Goal: Find contact information: Find contact information

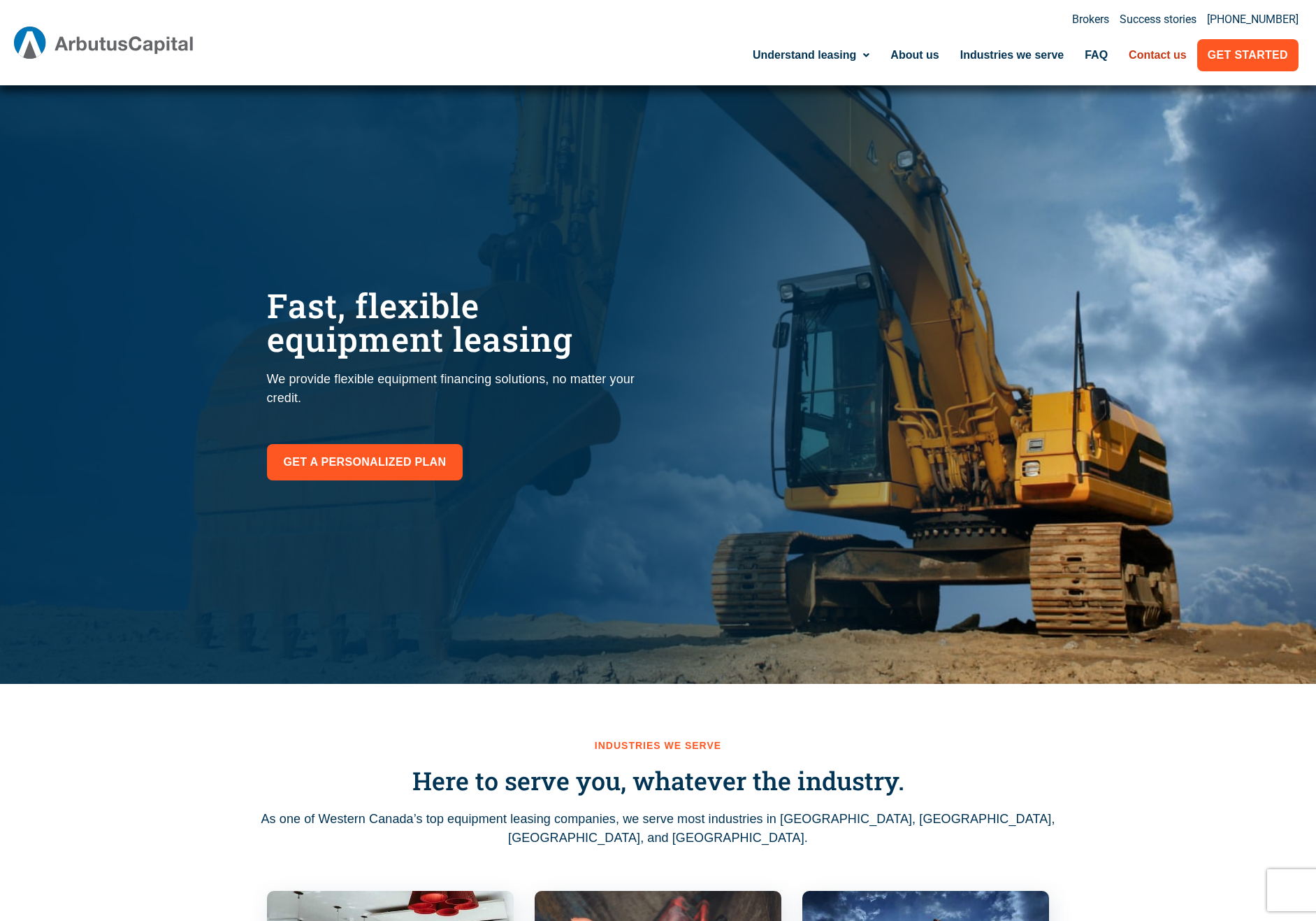
click at [1152, 57] on link "Contact us" at bounding box center [1158, 55] width 79 height 32
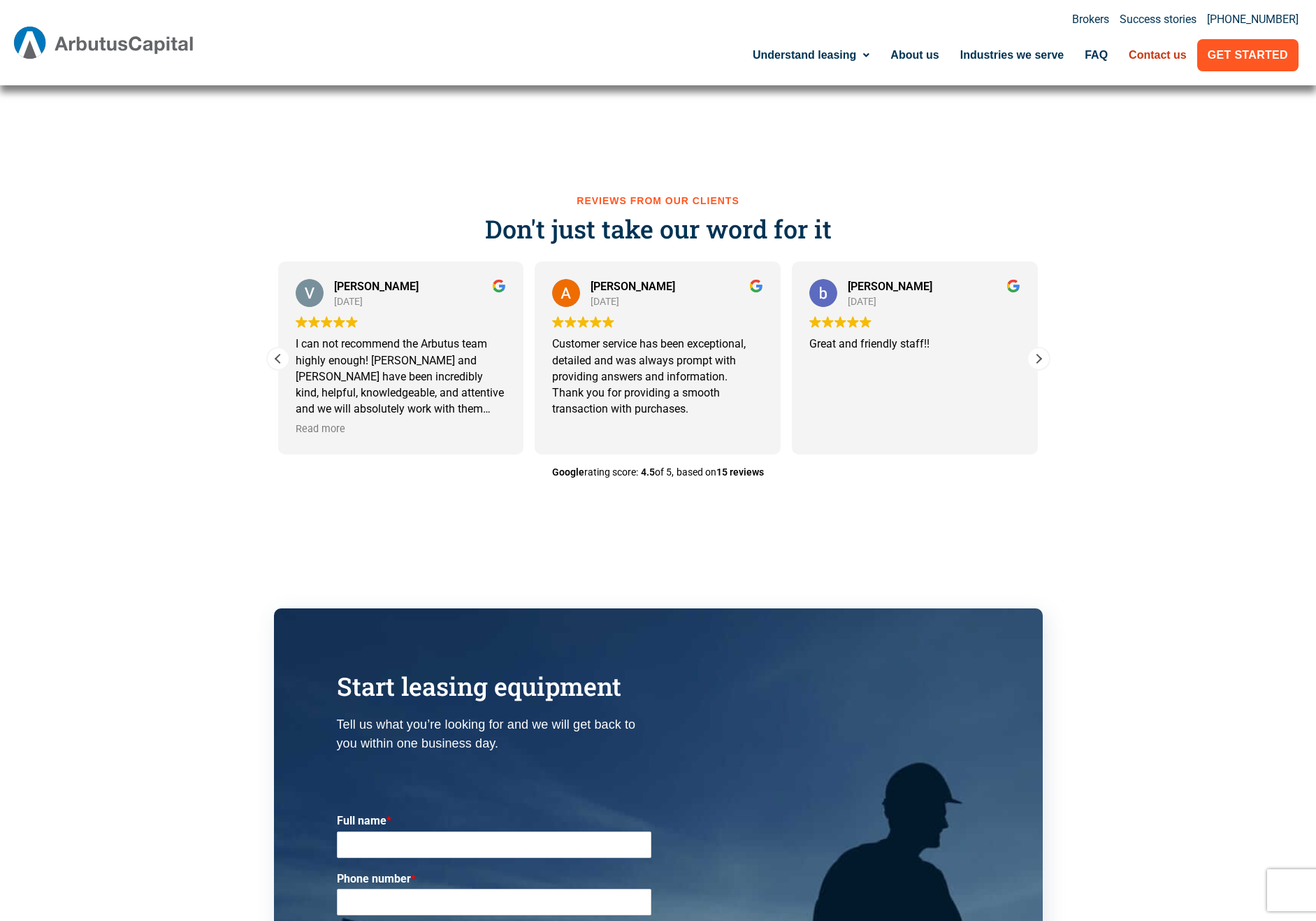
scroll to position [1807, 0]
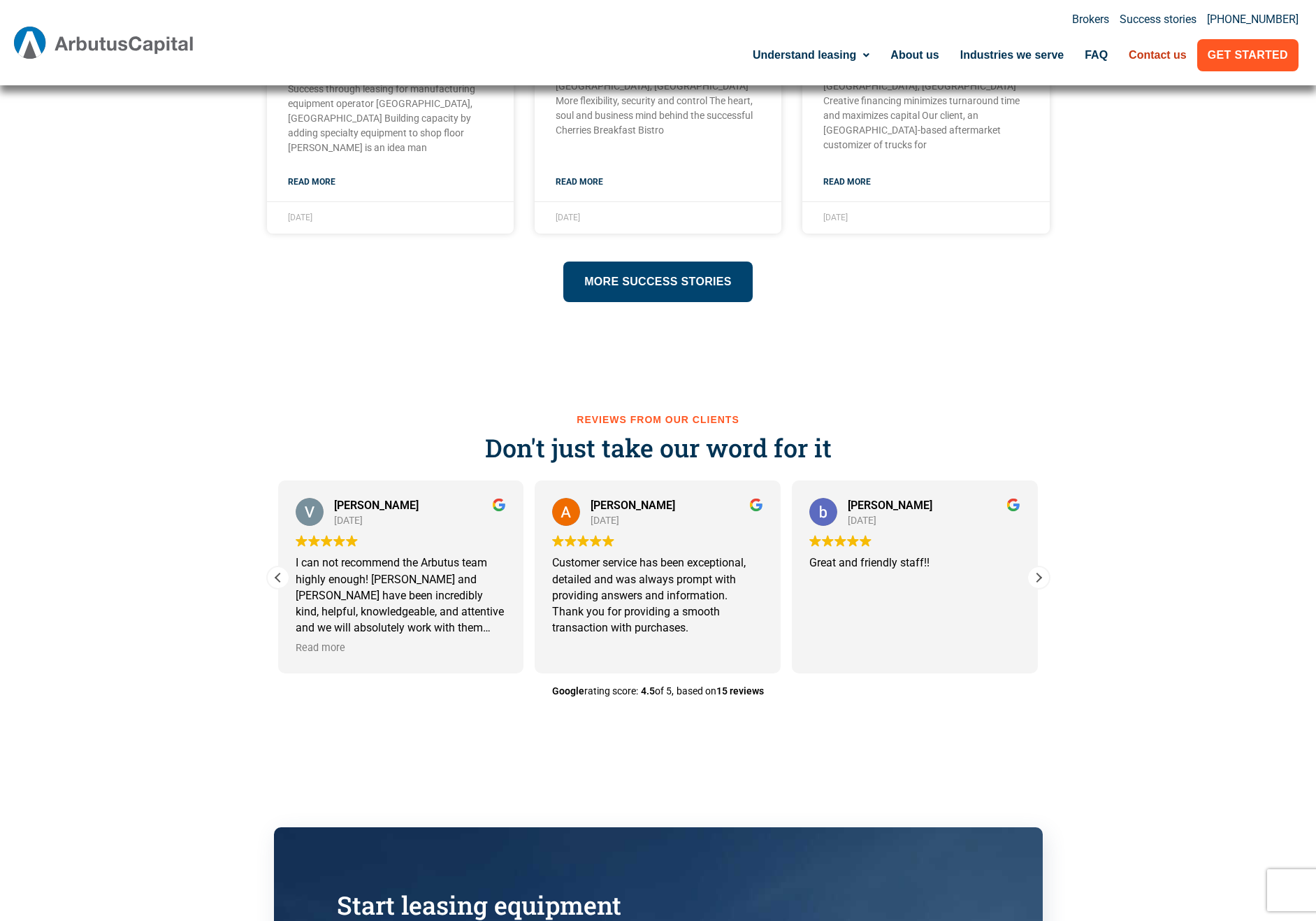
click at [121, 55] on img at bounding box center [104, 42] width 180 height 32
